Goal: Task Accomplishment & Management: Complete application form

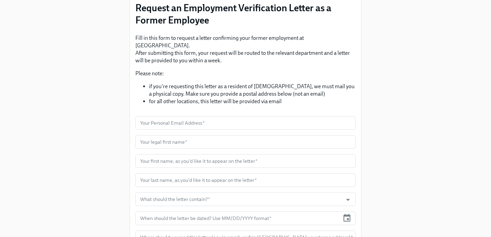
scroll to position [71, 0]
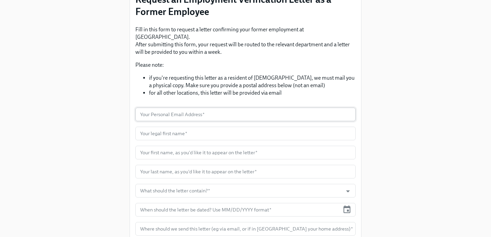
click at [202, 108] on input "text" at bounding box center [245, 115] width 220 height 14
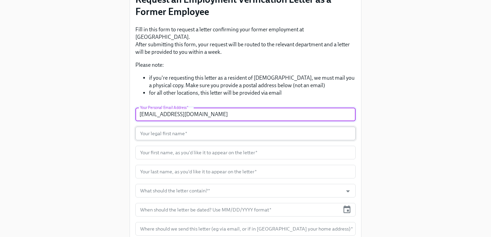
type input "[EMAIL_ADDRESS][DOMAIN_NAME]"
click at [192, 127] on input "text" at bounding box center [245, 134] width 220 height 14
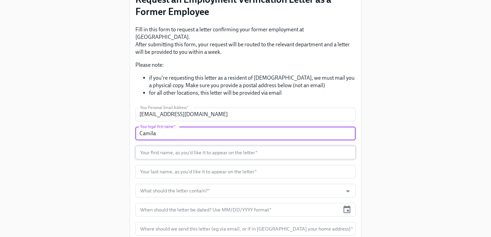
type input "Camila"
click at [171, 147] on input "text" at bounding box center [245, 153] width 220 height 14
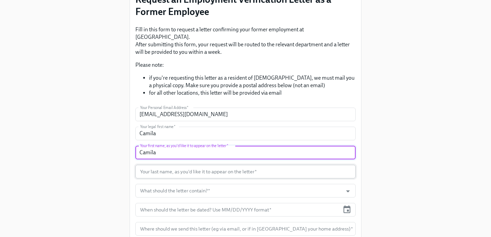
type input "Camila"
click at [167, 165] on input "text" at bounding box center [245, 172] width 220 height 14
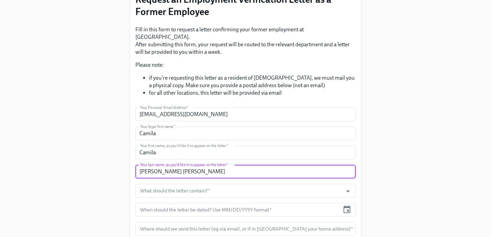
scroll to position [129, 0]
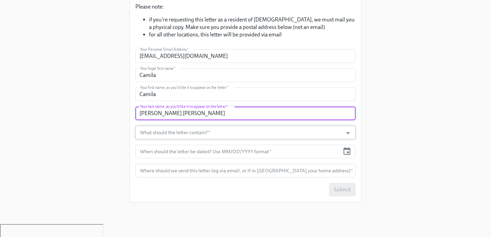
type input "[PERSON_NAME] [PERSON_NAME]"
click at [186, 126] on input "What should the letter contain?   *" at bounding box center [239, 133] width 200 height 14
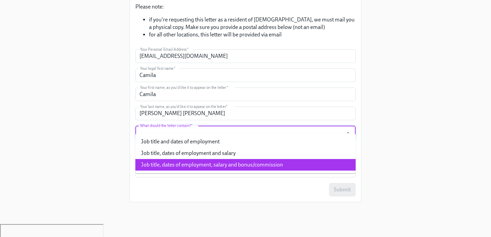
click at [183, 167] on li "Job title, dates of employment, salary and bonus/commission" at bounding box center [245, 165] width 220 height 12
type input "Job title, dates of employment, salary and bonus/commission"
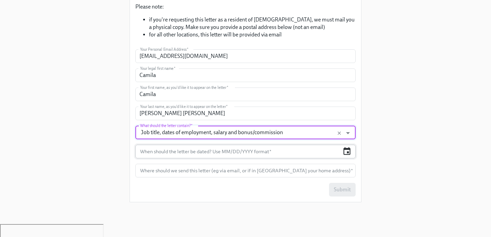
click at [345, 147] on icon "button" at bounding box center [346, 151] width 7 height 8
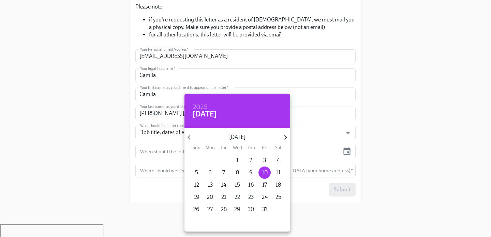
click at [287, 136] on icon "button" at bounding box center [285, 137] width 9 height 9
click at [209, 171] on p "3" at bounding box center [210, 172] width 3 height 7
type input "[DATE]"
click at [302, 189] on div at bounding box center [245, 118] width 491 height 237
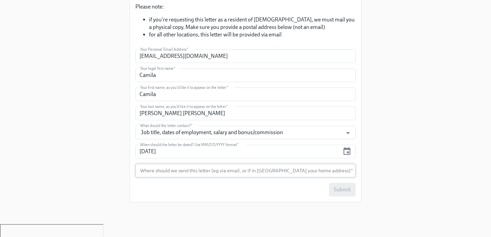
click at [271, 164] on input "text" at bounding box center [245, 171] width 220 height 14
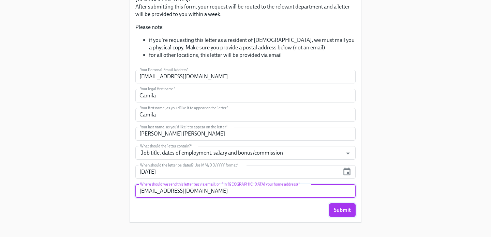
type input "[EMAIL_ADDRESS][DOMAIN_NAME]"
click at [341, 207] on span "Submit" at bounding box center [342, 210] width 17 height 7
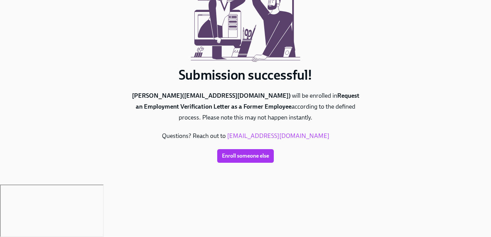
scroll to position [29, 0]
